Goal: Task Accomplishment & Management: Use online tool/utility

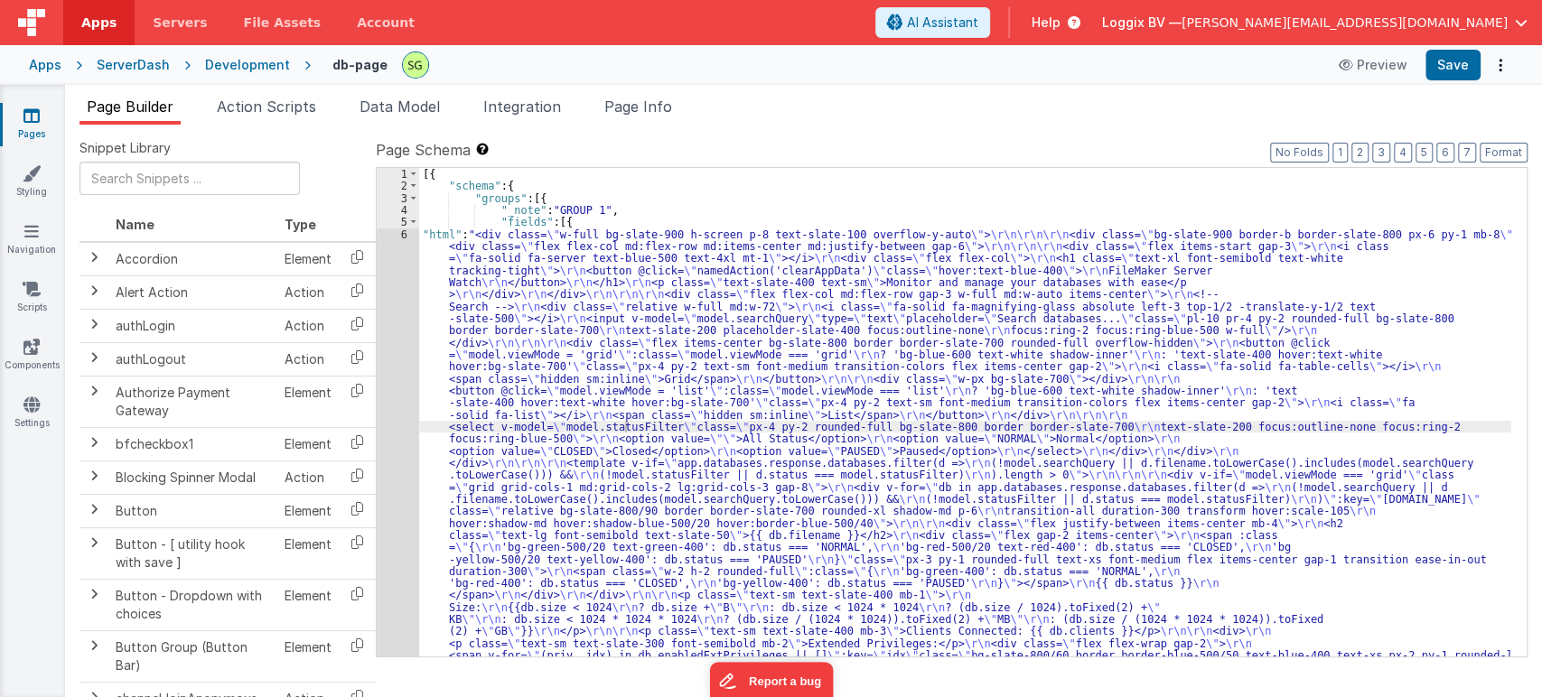
click at [235, 66] on div "Development" at bounding box center [247, 65] width 85 height 18
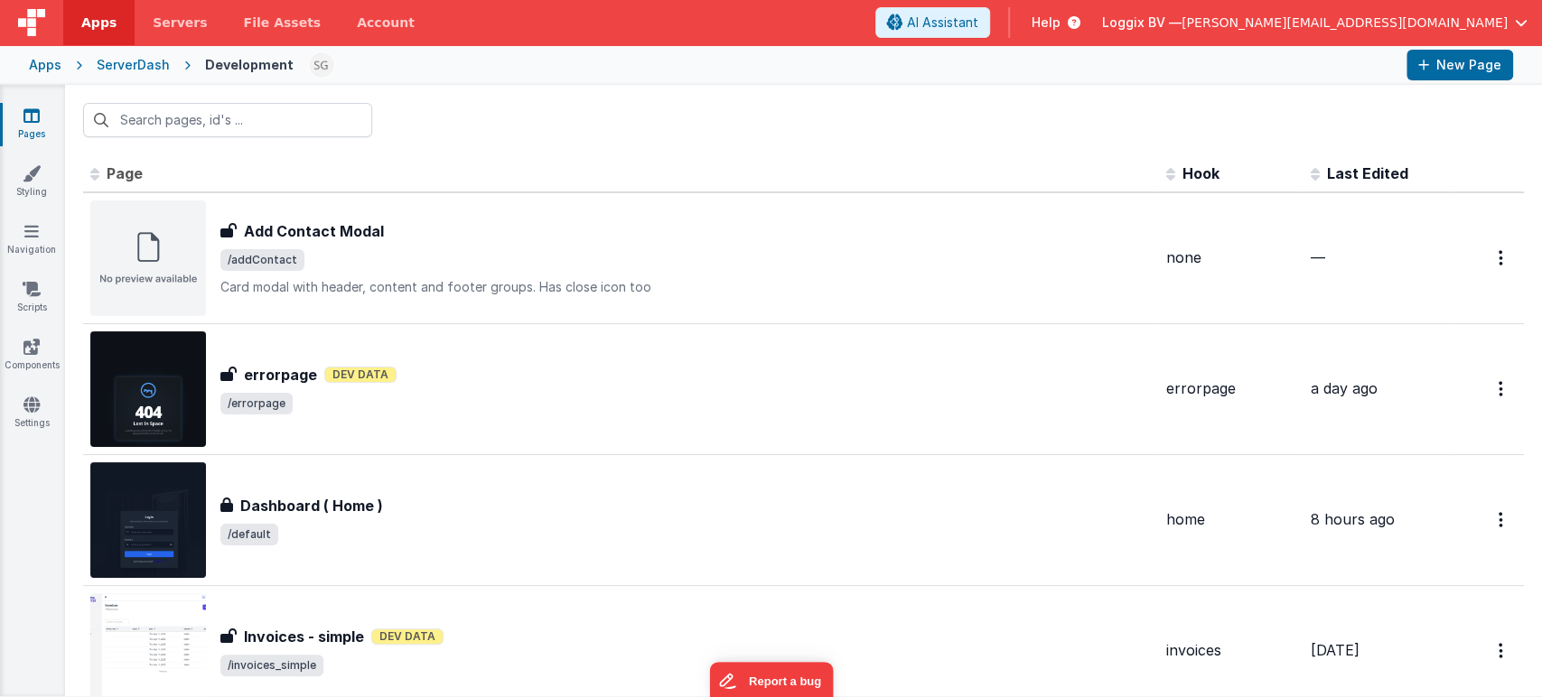
click at [149, 70] on div "ServerDash" at bounding box center [133, 65] width 73 height 18
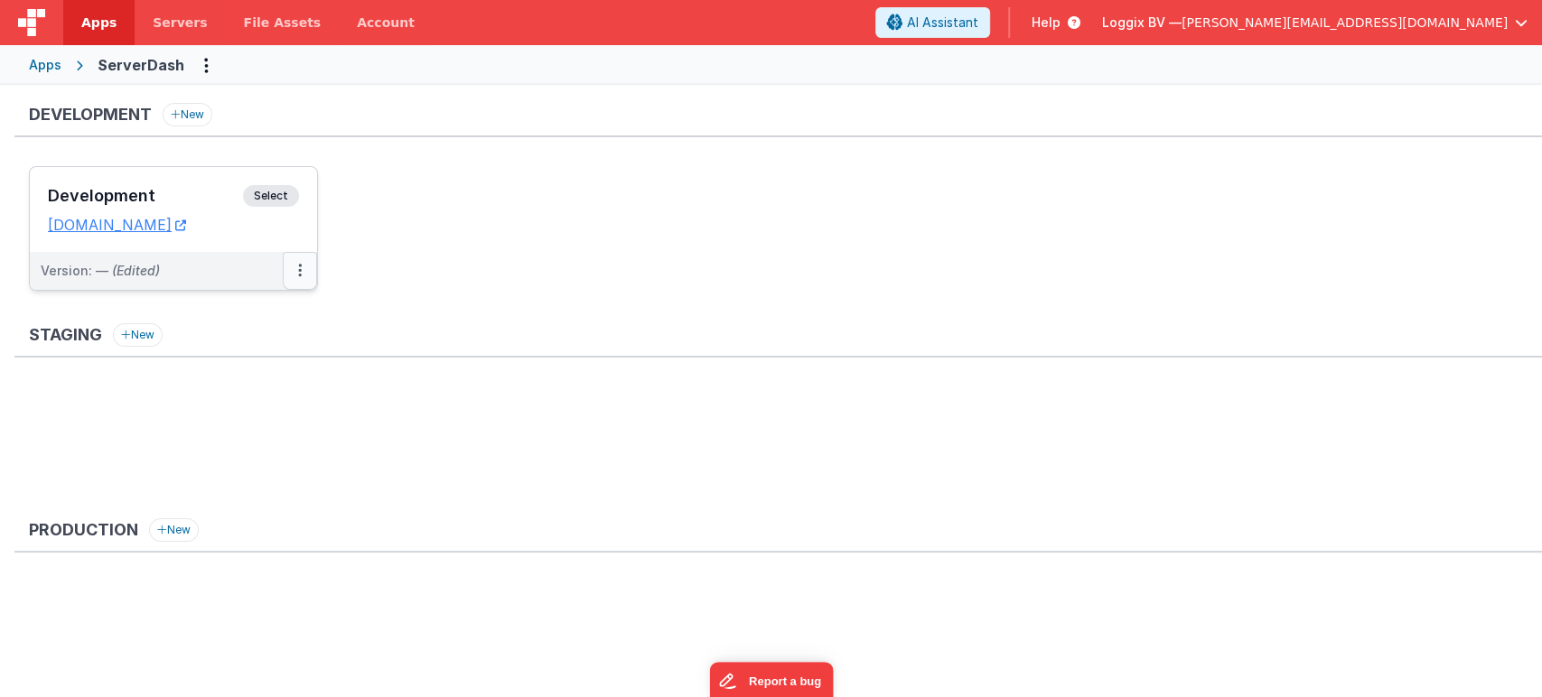
click at [294, 261] on button at bounding box center [300, 271] width 34 height 38
click at [456, 315] on div at bounding box center [771, 348] width 1542 height 697
click at [155, 218] on link "[DOMAIN_NAME]" at bounding box center [117, 225] width 138 height 18
click at [170, 25] on span "Servers" at bounding box center [180, 23] width 54 height 18
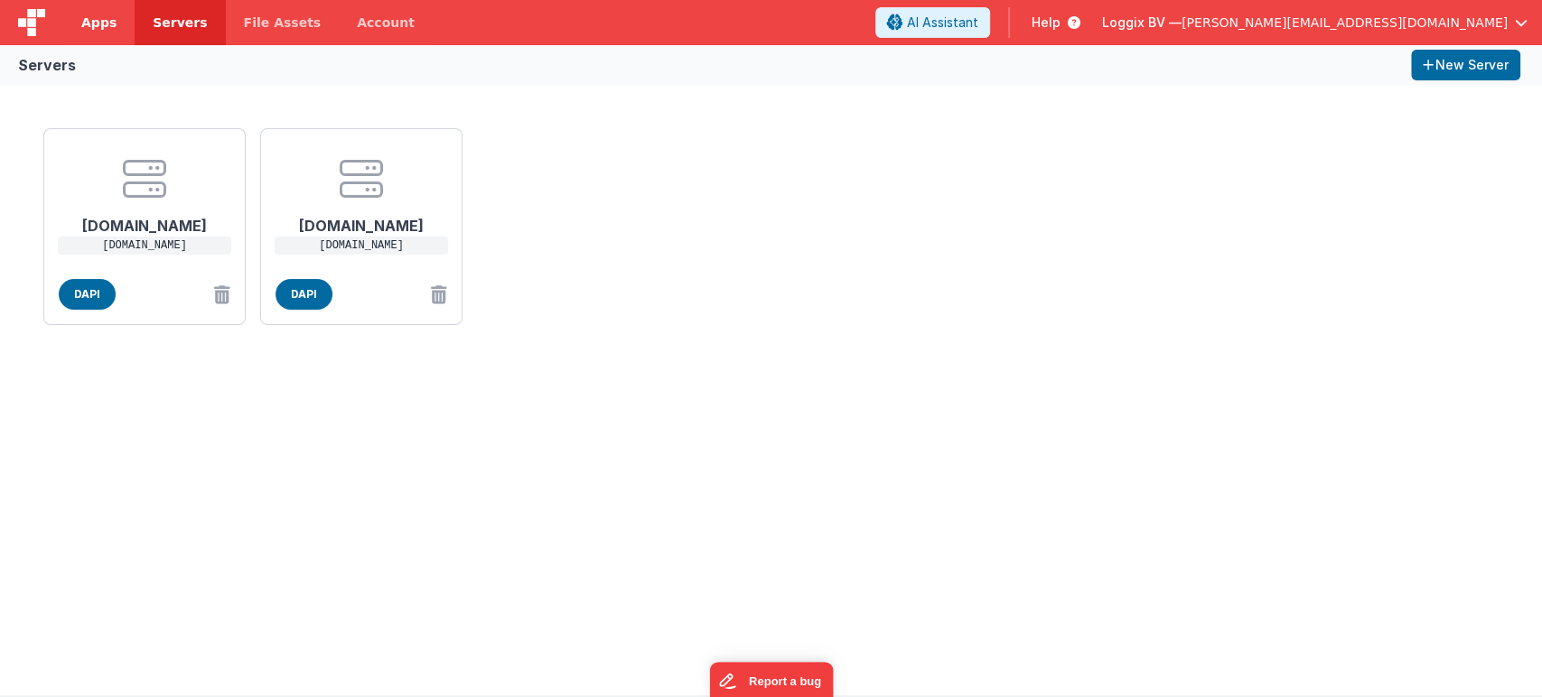
click at [79, 14] on link "Apps" at bounding box center [98, 22] width 71 height 45
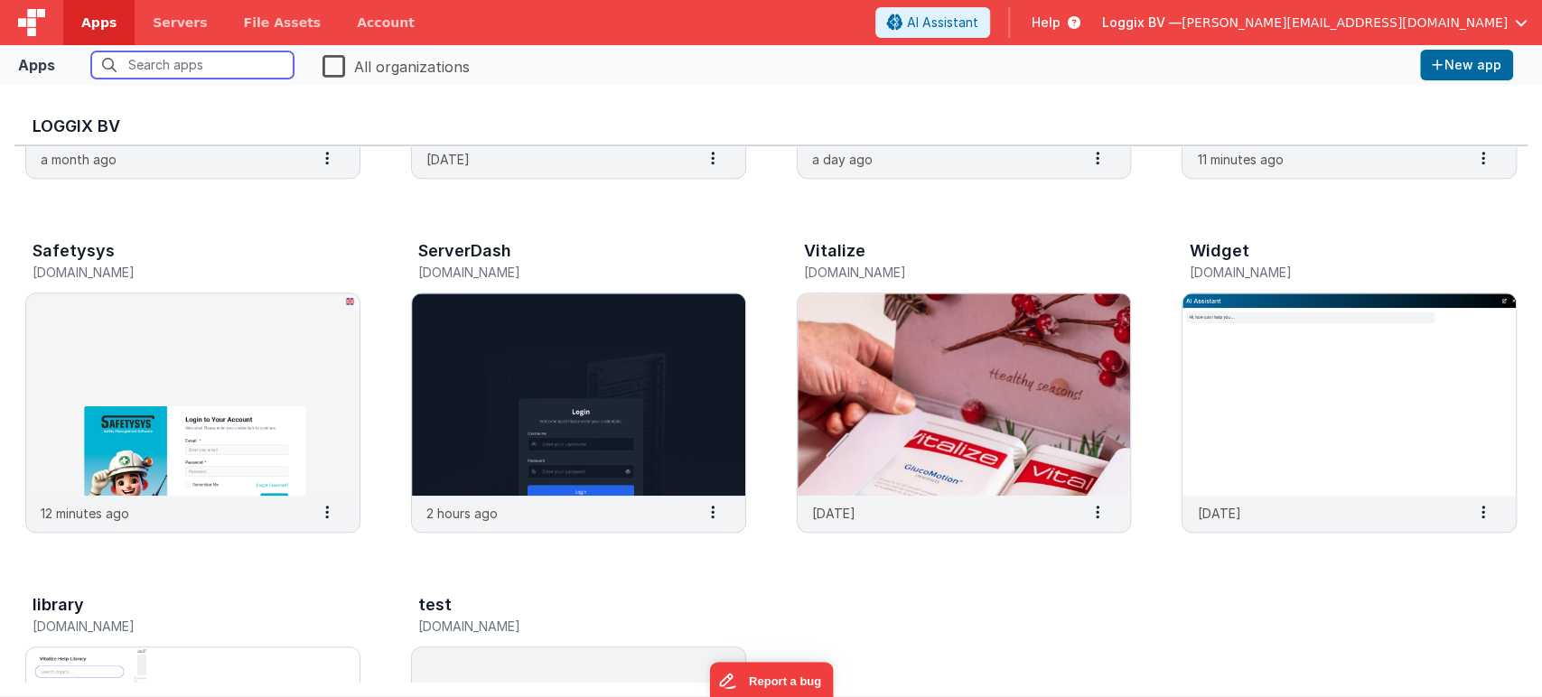
scroll to position [680, 0]
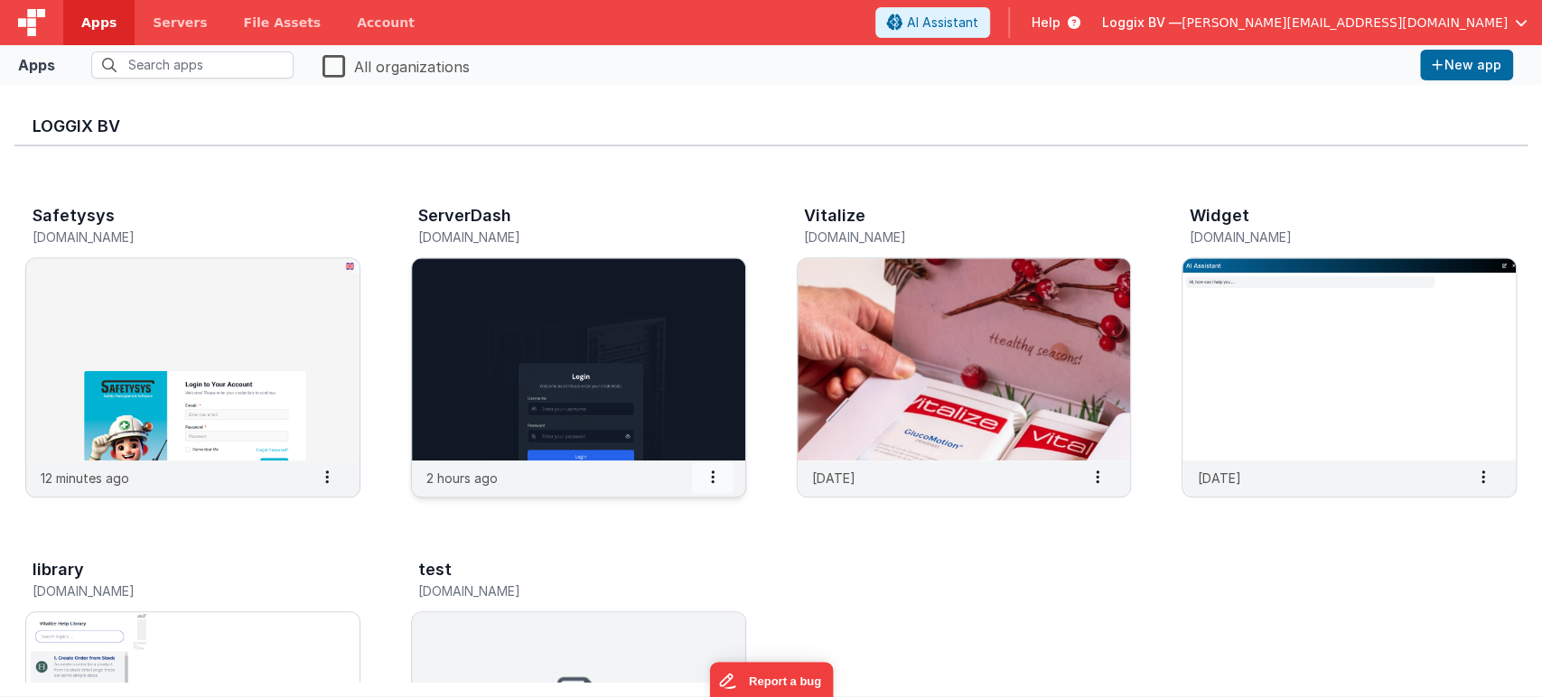
click at [701, 475] on span at bounding box center [713, 478] width 42 height 31
click at [693, 539] on span "Copy API Key" at bounding box center [679, 541] width 81 height 15
click at [592, 361] on img at bounding box center [578, 359] width 333 height 202
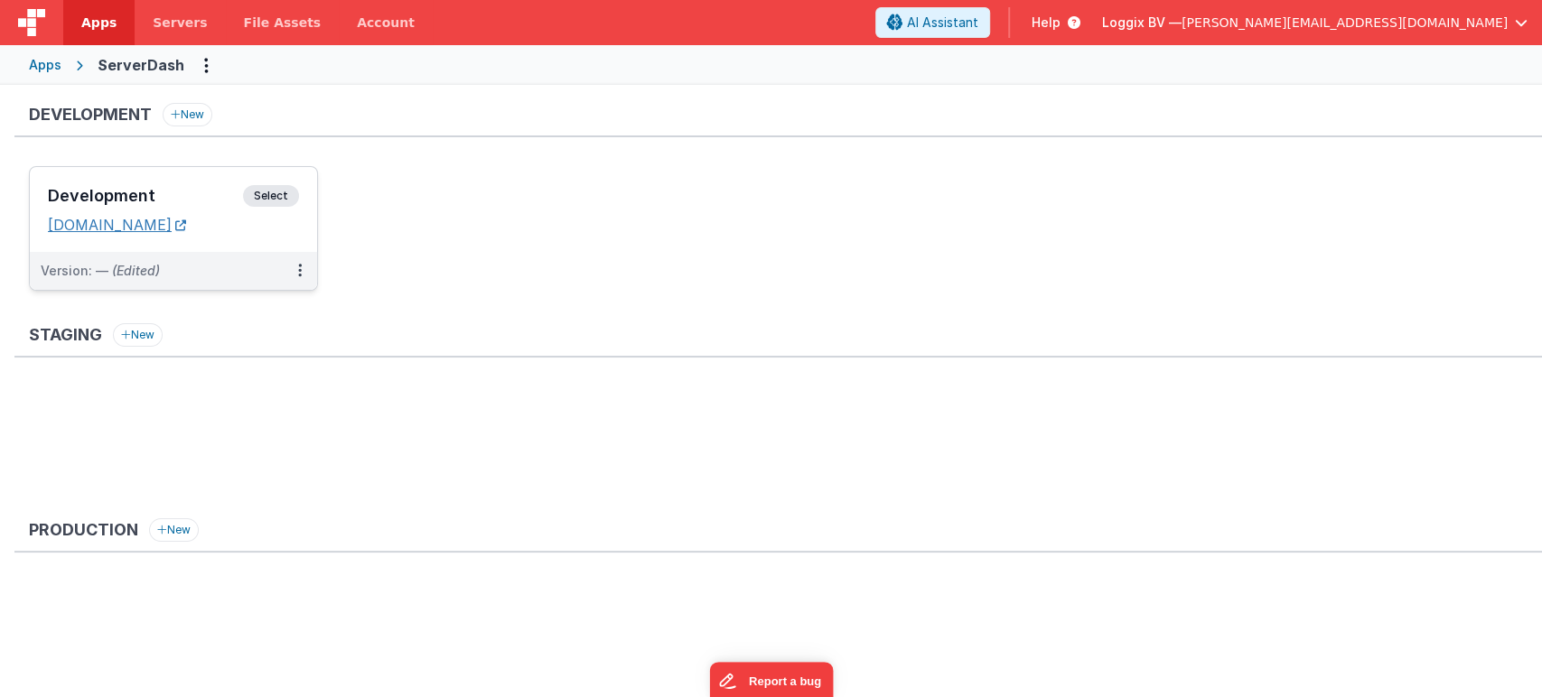
click at [186, 216] on link "[DOMAIN_NAME]" at bounding box center [117, 225] width 138 height 18
